Goal: Information Seeking & Learning: Learn about a topic

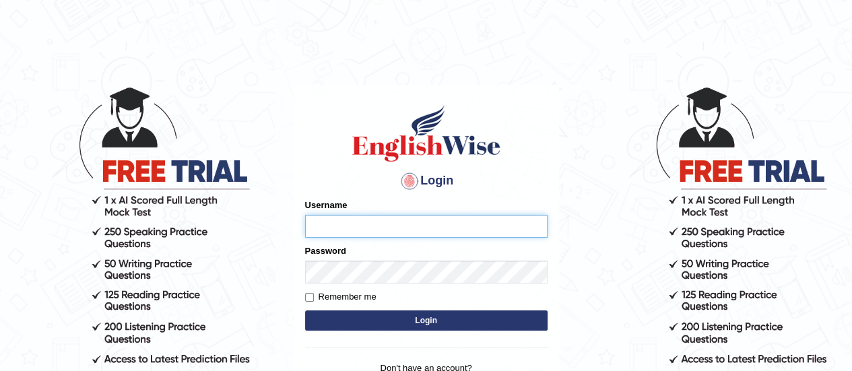
click at [312, 227] on input "Username" at bounding box center [426, 226] width 242 height 23
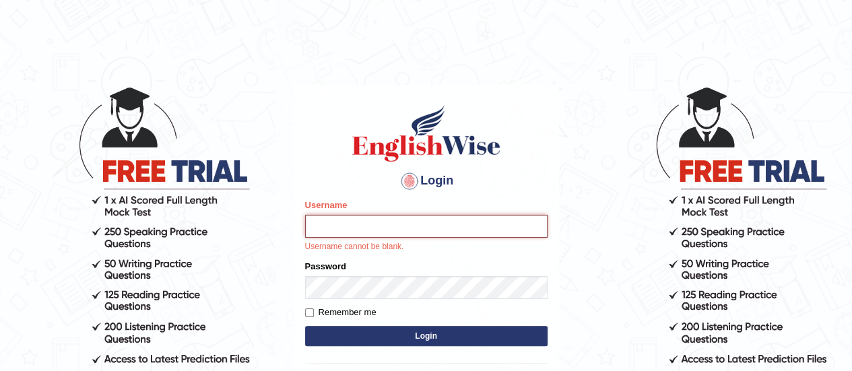
type input "DipeshB"
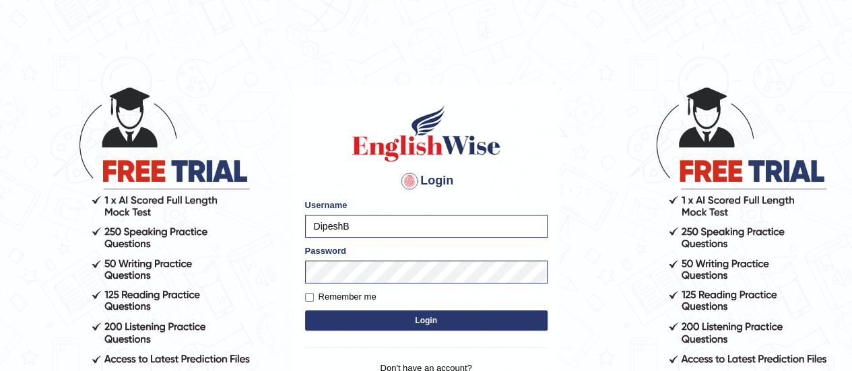
click at [384, 323] on button "Login" at bounding box center [426, 320] width 242 height 20
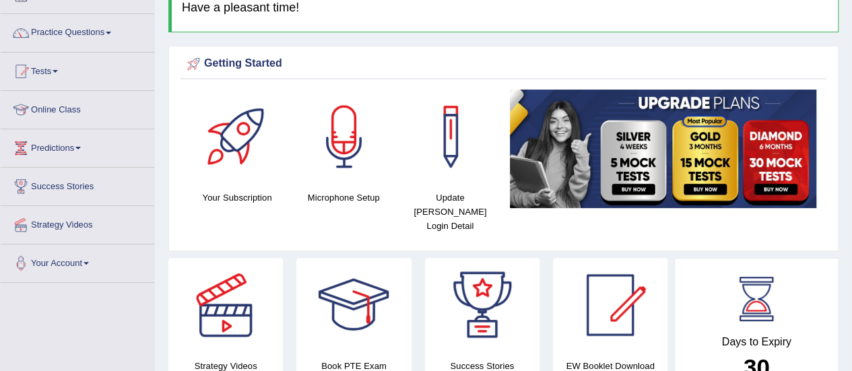
scroll to position [81, 0]
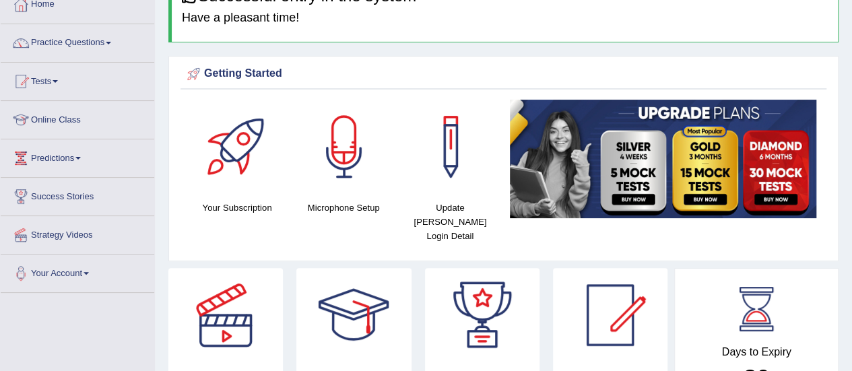
click at [59, 48] on link "Practice Questions" at bounding box center [78, 41] width 154 height 34
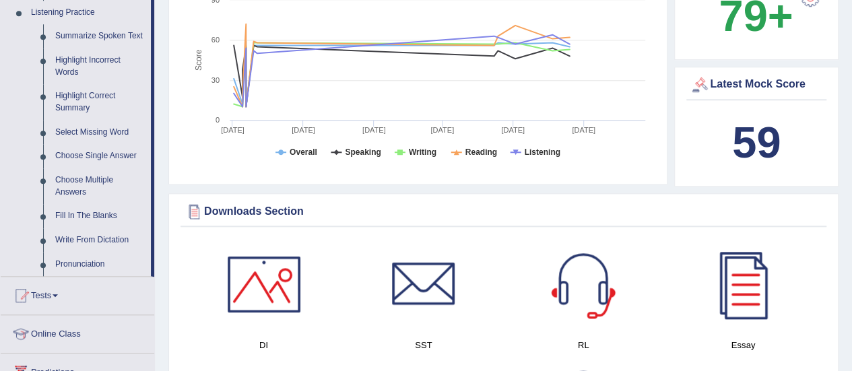
scroll to position [588, 0]
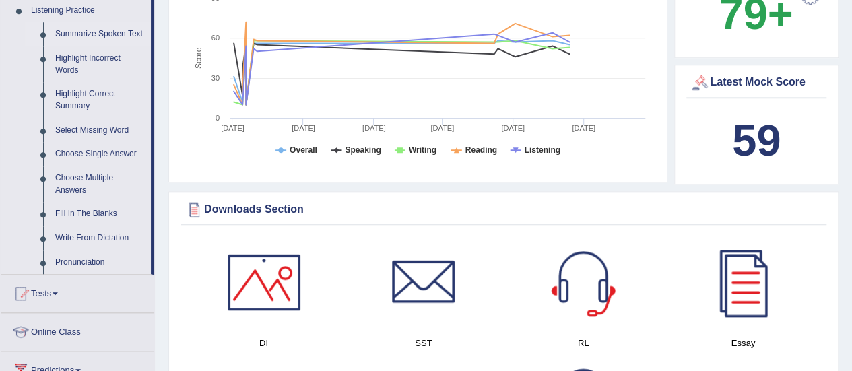
click at [97, 32] on link "Summarize Spoken Text" at bounding box center [100, 34] width 102 height 24
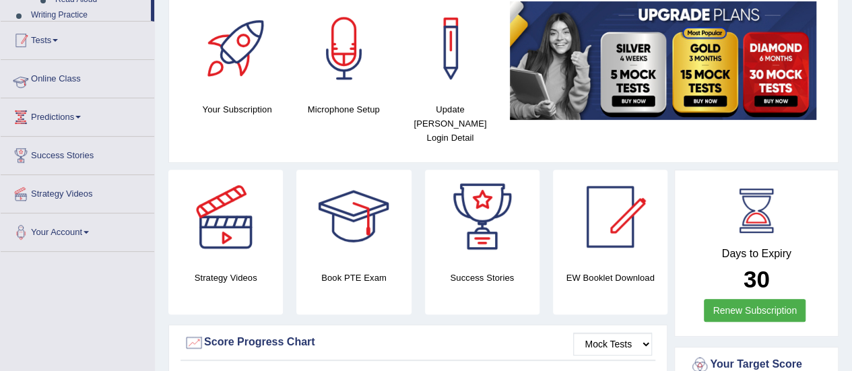
scroll to position [264, 0]
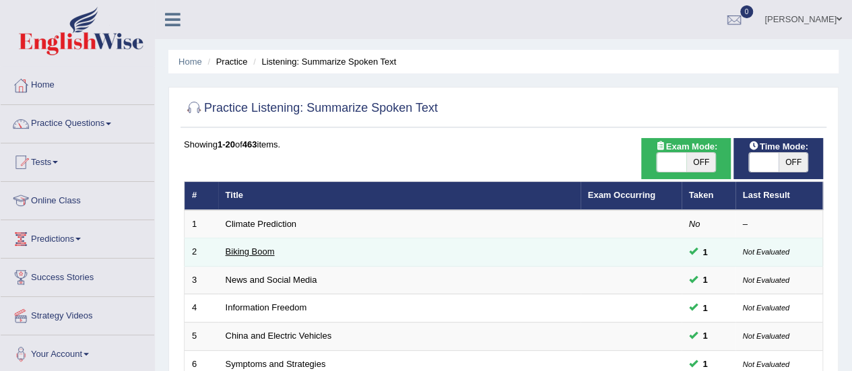
click at [242, 250] on link "Biking Boom" at bounding box center [250, 251] width 49 height 10
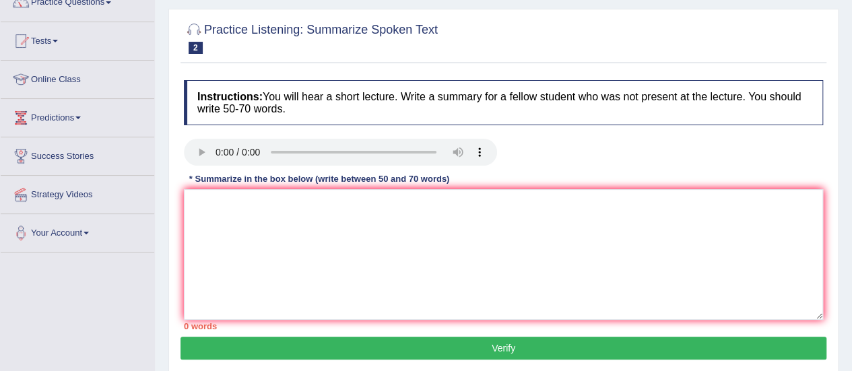
scroll to position [122, 0]
